Goal: Book appointment/travel/reservation

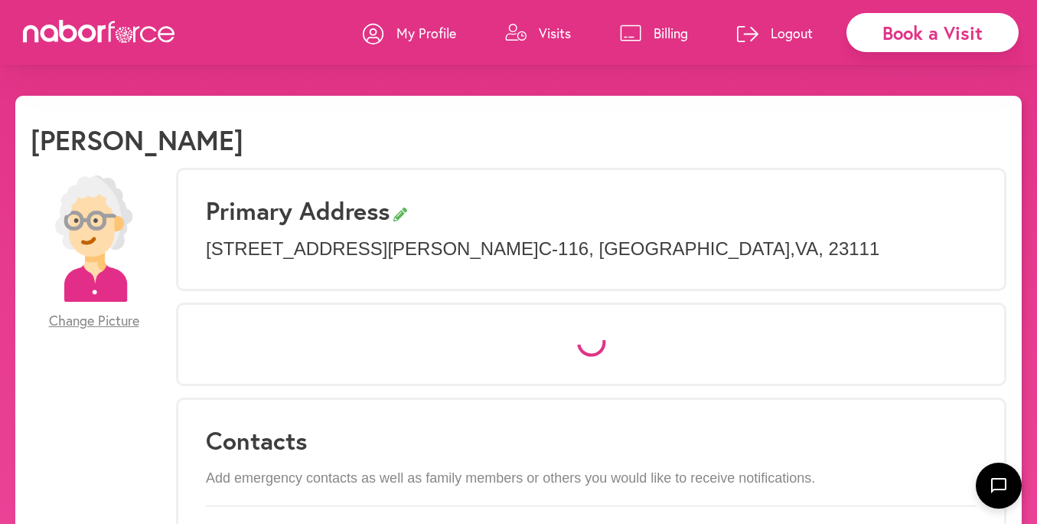
select select "*"
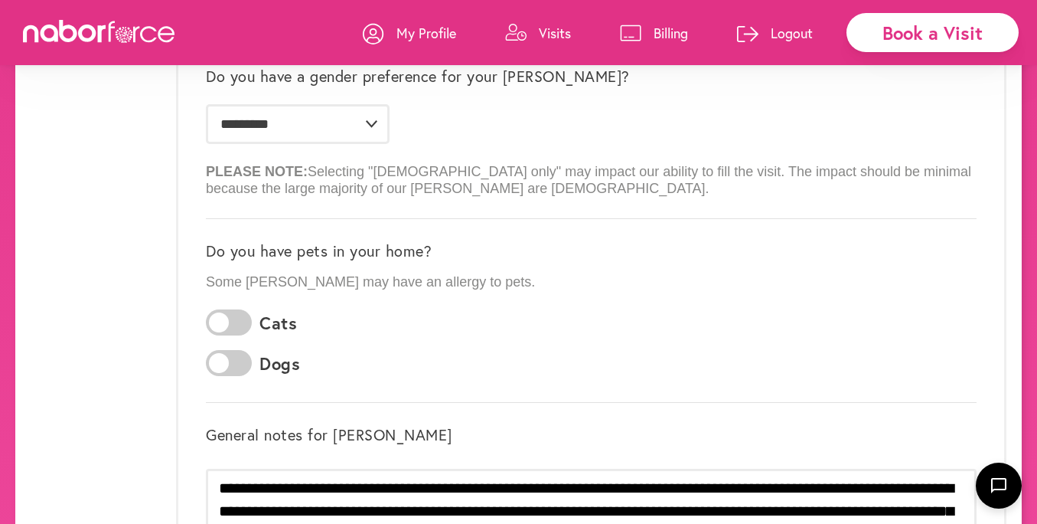
scroll to position [367, 0]
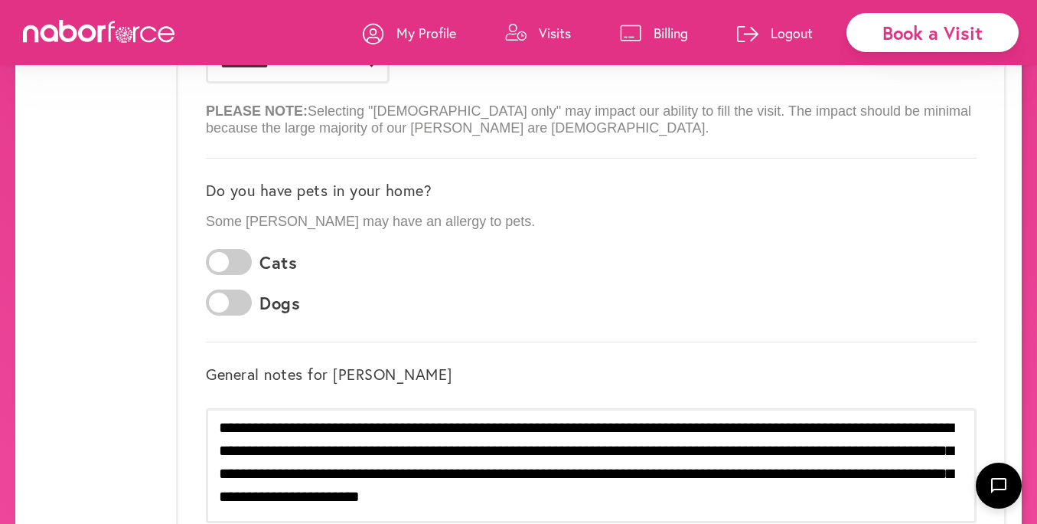
click at [521, 30] on icon at bounding box center [515, 33] width 21 height 18
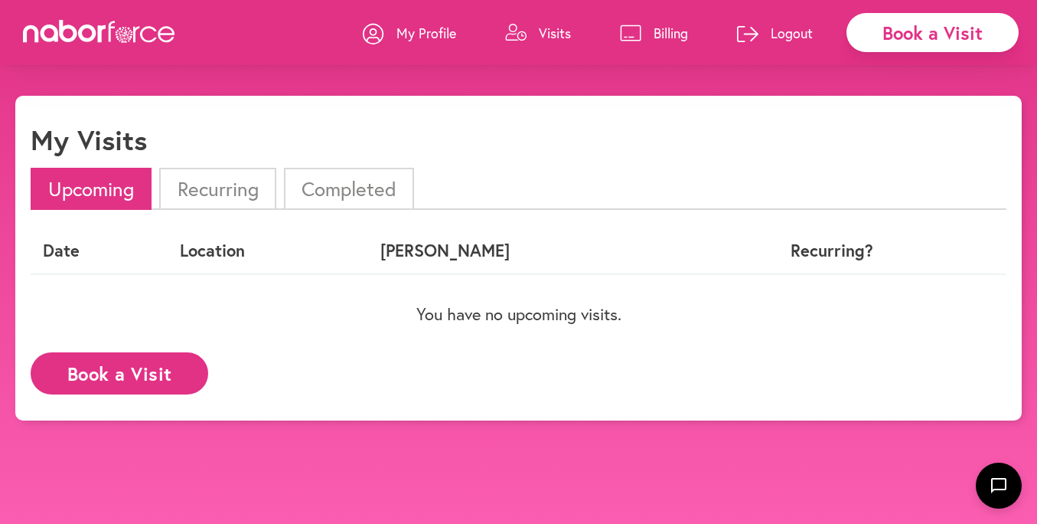
click at [143, 380] on button "Book a Visit" at bounding box center [120, 373] width 178 height 42
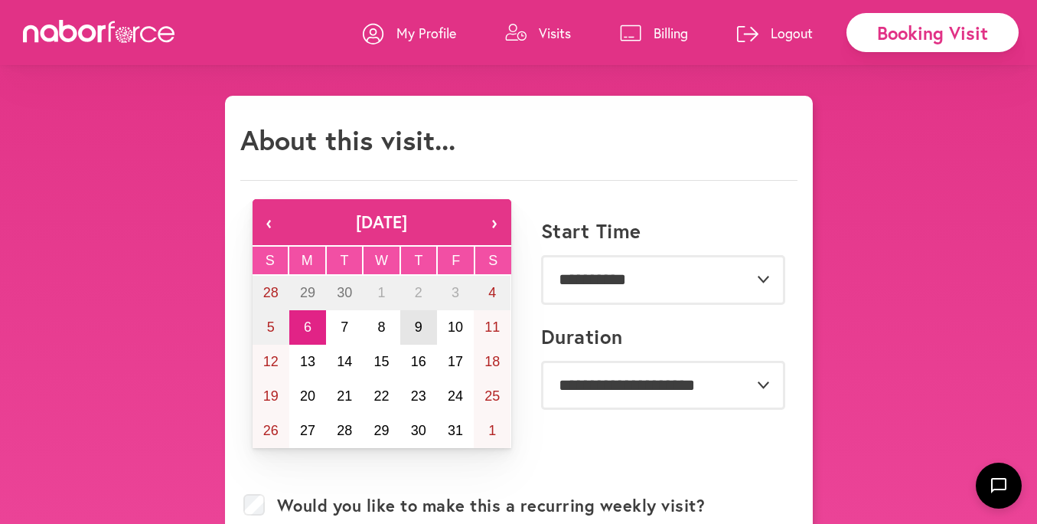
click at [426, 324] on button "9" at bounding box center [418, 327] width 37 height 34
